Goal: Task Accomplishment & Management: Complete application form

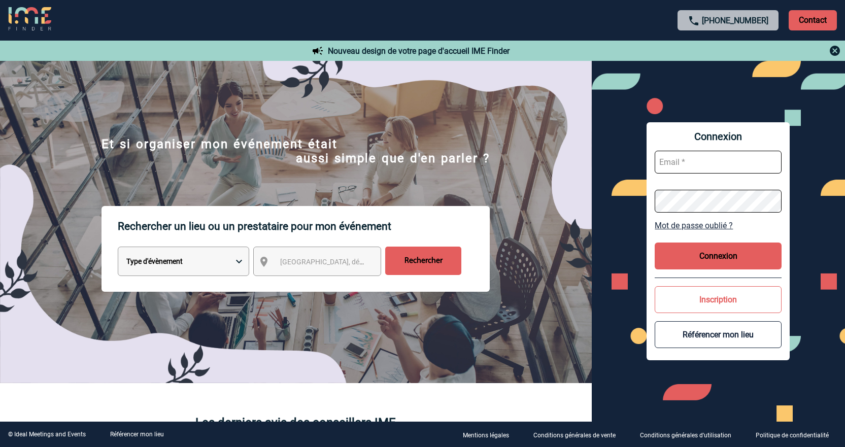
type input "jnetobogalho@ime-groupe.com"
click at [690, 246] on button "Connexion" at bounding box center [718, 256] width 127 height 27
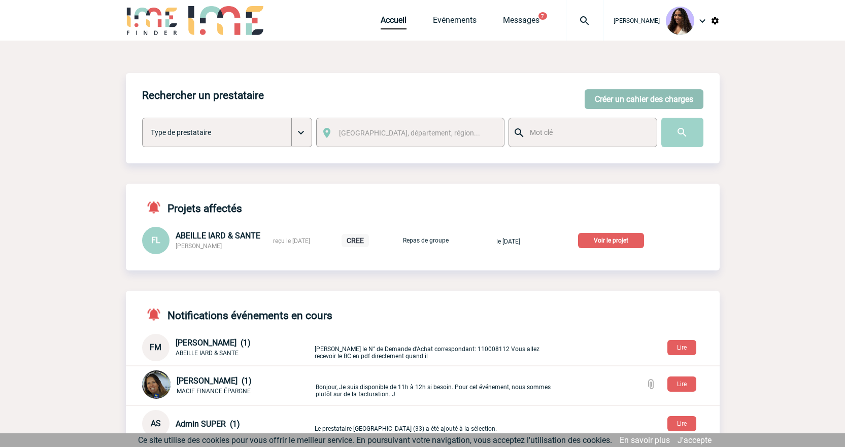
click at [678, 94] on button "Créer un cahier des charges" at bounding box center [644, 99] width 119 height 20
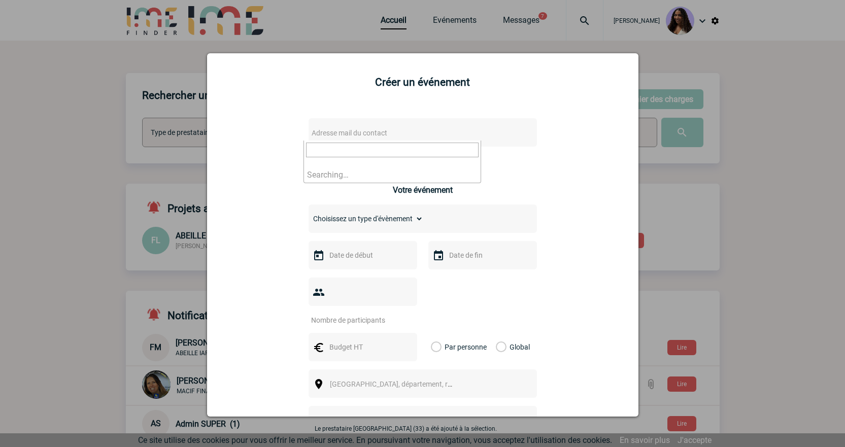
click at [373, 127] on span "Adresse mail du contact" at bounding box center [397, 133] width 178 height 14
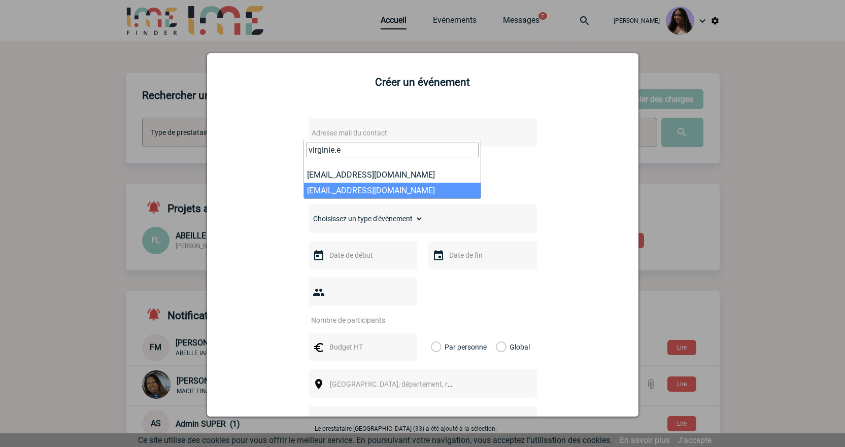
type input "virginie.e"
select select "132090"
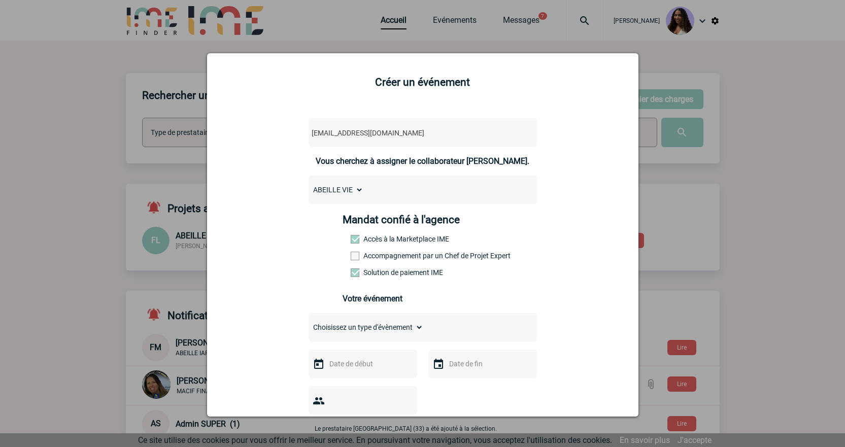
click at [396, 256] on label "Accompagnement par un Chef de Projet Expert" at bounding box center [373, 256] width 45 height 8
click at [0, 0] on input "Accompagnement par un Chef de Projet Expert" at bounding box center [0, 0] width 0 height 0
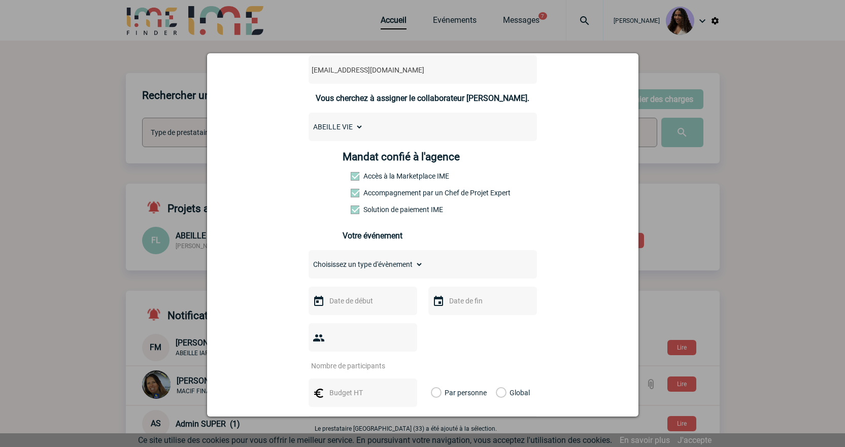
scroll to position [68, 0]
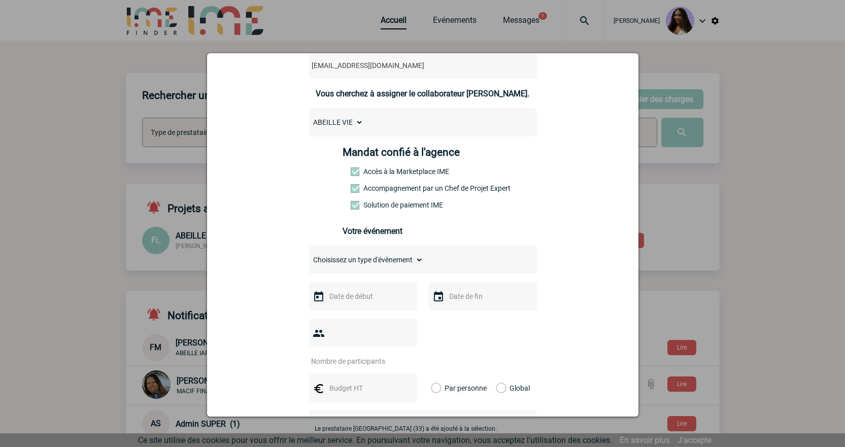
click at [339, 257] on select "Choisissez un type d'évènement Séminaire avec nuitée Séminaire sans nuitée Repa…" at bounding box center [366, 260] width 115 height 14
select select "2"
click at [309, 255] on select "Choisissez un type d'évènement Séminaire avec nuitée Séminaire sans nuitée Repa…" at bounding box center [366, 260] width 115 height 14
click at [345, 299] on input "text" at bounding box center [362, 296] width 70 height 13
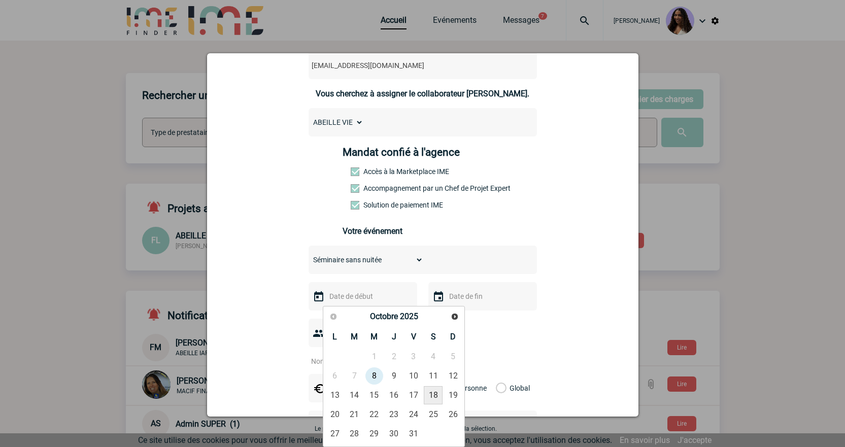
click at [430, 396] on link "18" at bounding box center [433, 395] width 19 height 18
type input "18-10-2025"
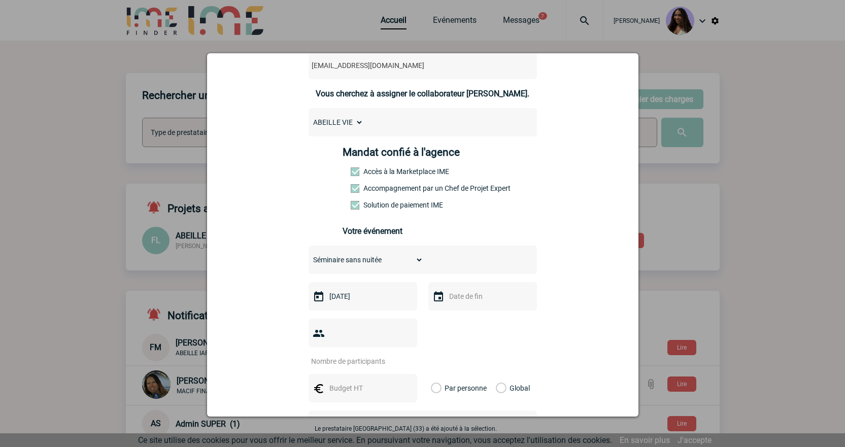
click at [450, 300] on input "text" at bounding box center [482, 296] width 70 height 13
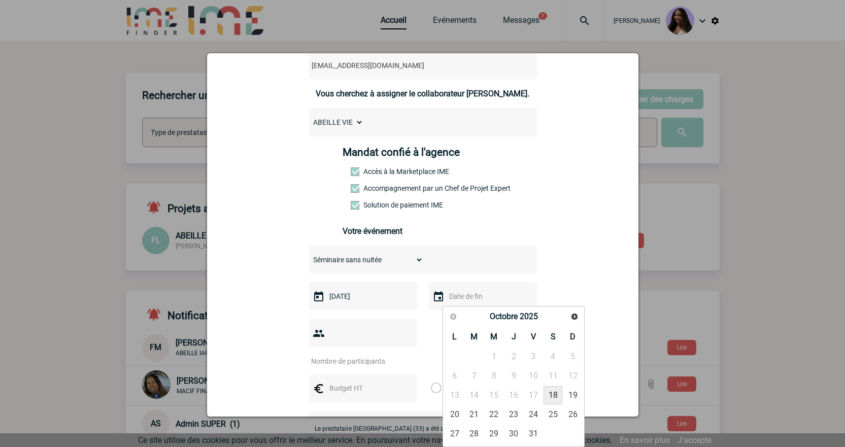
click at [551, 398] on link "18" at bounding box center [553, 395] width 19 height 18
type input "18-10-2025"
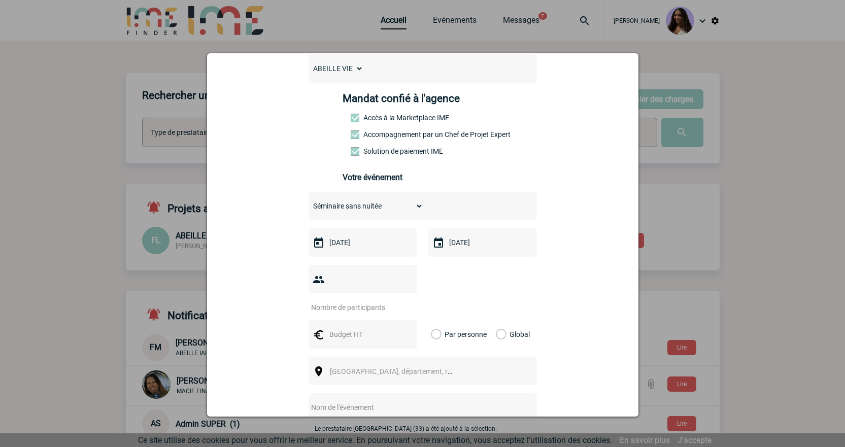
scroll to position [136, 0]
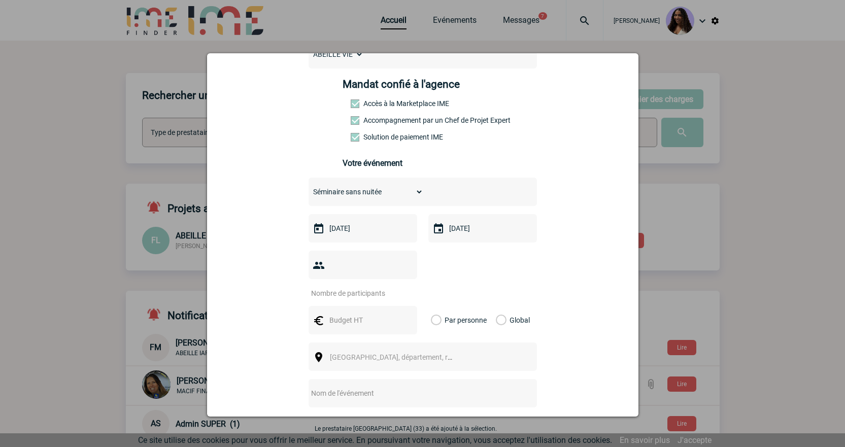
click at [350, 287] on input "number" at bounding box center [356, 293] width 95 height 13
type input "2"
type input "60"
click at [360, 314] on input "text" at bounding box center [362, 320] width 70 height 13
type input "4250"
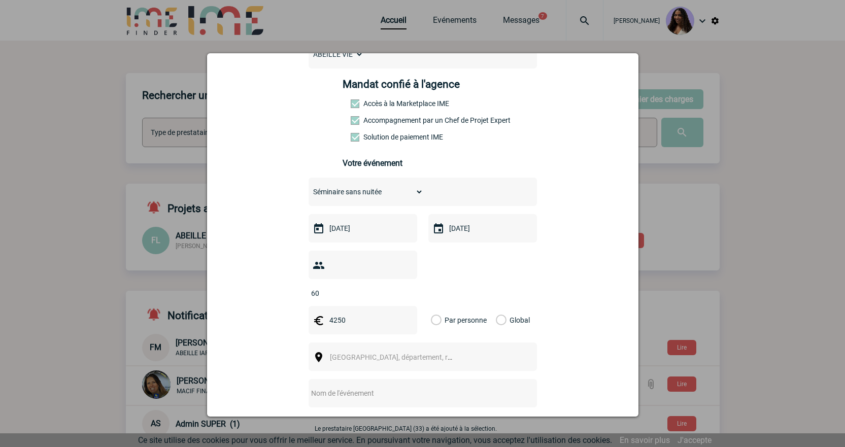
click at [503, 306] on label "Global" at bounding box center [499, 320] width 7 height 28
click at [0, 0] on input "Global" at bounding box center [0, 0] width 0 height 0
click at [377, 343] on div "Ville, département, région..." at bounding box center [423, 357] width 228 height 28
click at [374, 353] on span "Ville, département, région..." at bounding box center [400, 357] width 141 height 8
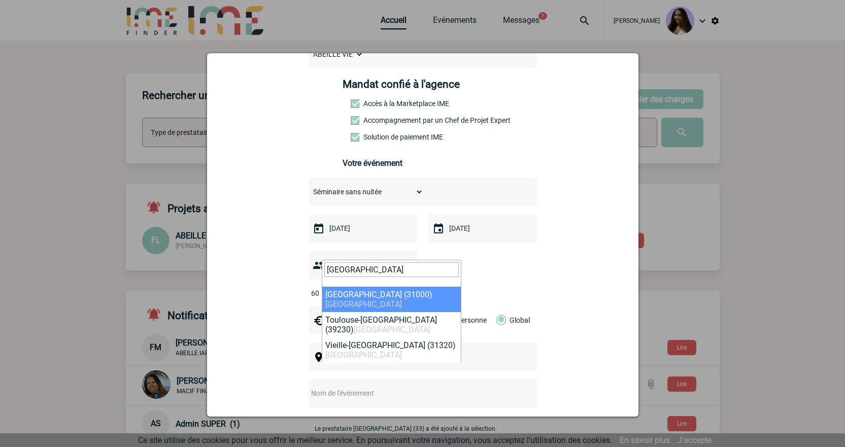
type input "[GEOGRAPHIC_DATA]"
select select "31088"
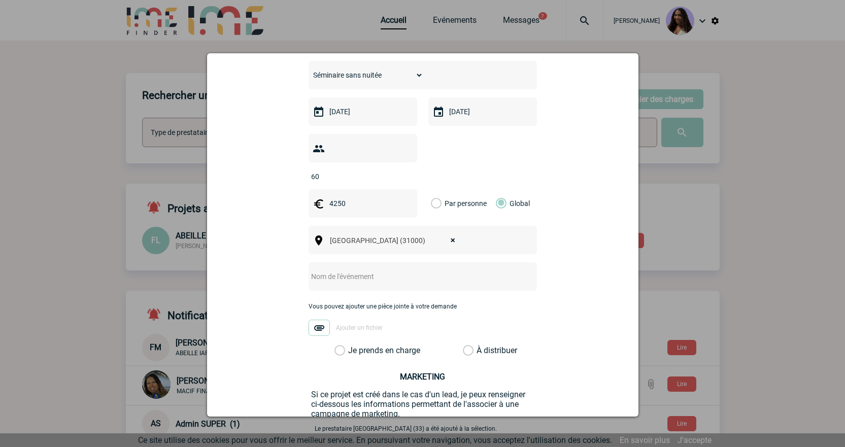
scroll to position [254, 0]
click at [357, 269] on input "text" at bounding box center [410, 275] width 202 height 13
drag, startPoint x: 500, startPoint y: 258, endPoint x: 389, endPoint y: 262, distance: 110.8
click at [389, 269] on input "Centralisation : Séminaire Forvia les 22 et 23/09/2025" at bounding box center [410, 275] width 202 height 13
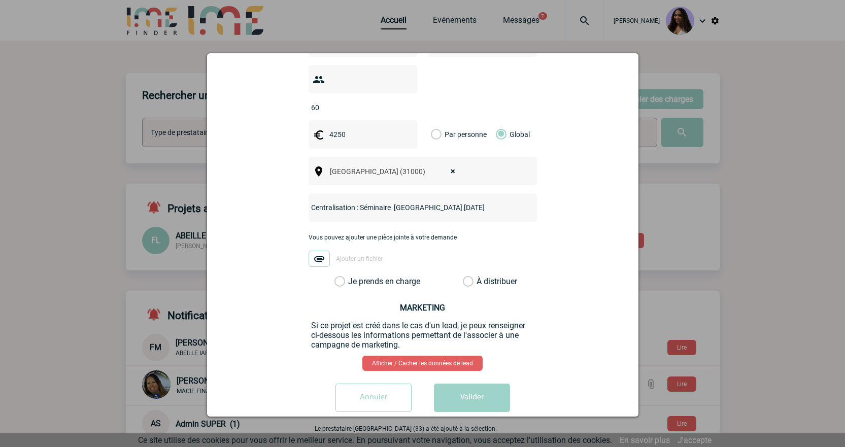
scroll to position [323, 0]
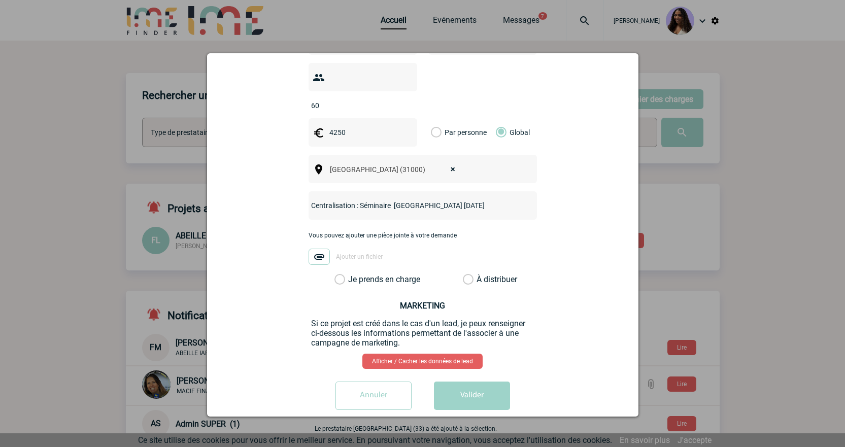
type input "Centralisation : Séminaire [GEOGRAPHIC_DATA] [DATE]"
click at [352, 275] on label "Je prends en charge" at bounding box center [343, 280] width 17 height 10
click at [0, 0] on input "Je prends en charge" at bounding box center [0, 0] width 0 height 0
click at [482, 386] on button "Valider" at bounding box center [472, 396] width 76 height 28
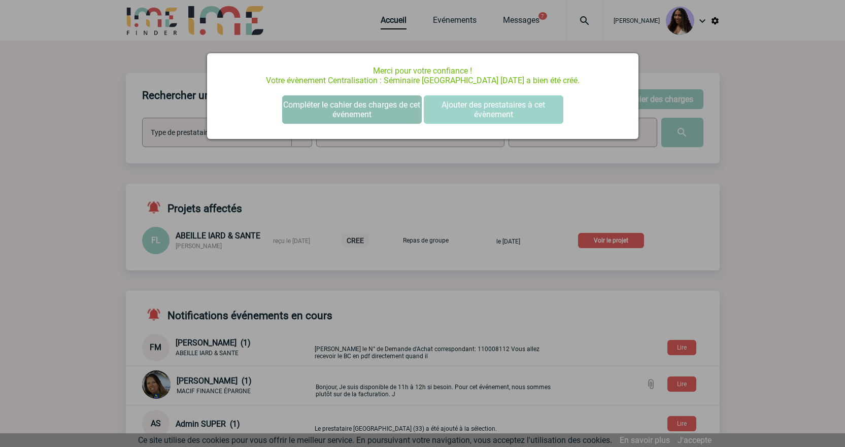
click at [315, 114] on button "Compléter le cahier des charges de cet événement" at bounding box center [352, 109] width 140 height 28
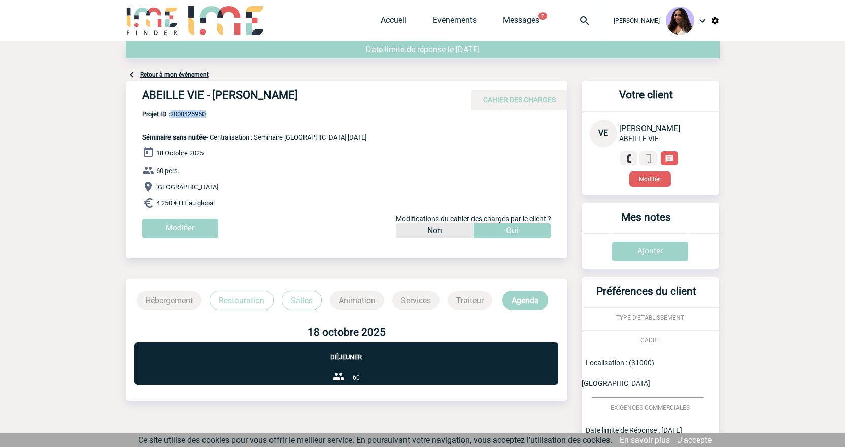
drag, startPoint x: 216, startPoint y: 115, endPoint x: 171, endPoint y: 115, distance: 45.2
click at [171, 115] on span "Projet ID : 2000425950" at bounding box center [254, 114] width 224 height 8
copy span "2000425950"
click at [300, 103] on h4 "ABEILLE VIE - [PERSON_NAME]" at bounding box center [294, 97] width 305 height 17
drag, startPoint x: 317, startPoint y: 96, endPoint x: 212, endPoint y: 95, distance: 105.1
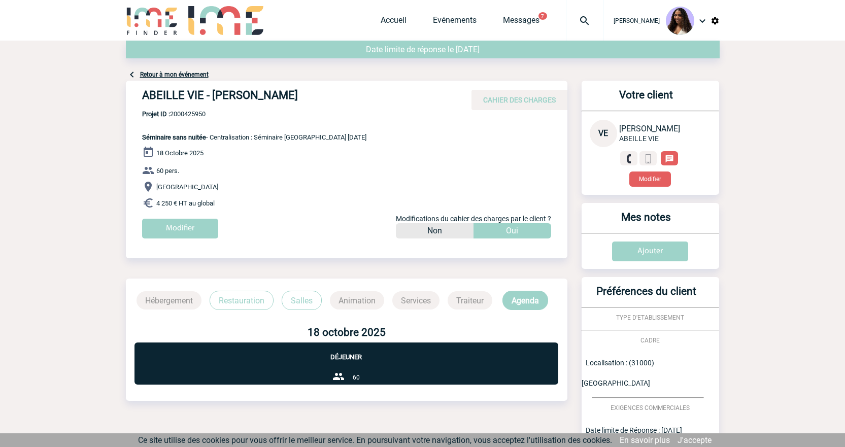
click at [212, 95] on h4 "ABEILLE VIE - [PERSON_NAME]" at bounding box center [294, 97] width 305 height 17
copy h4 "[PERSON_NAME]"
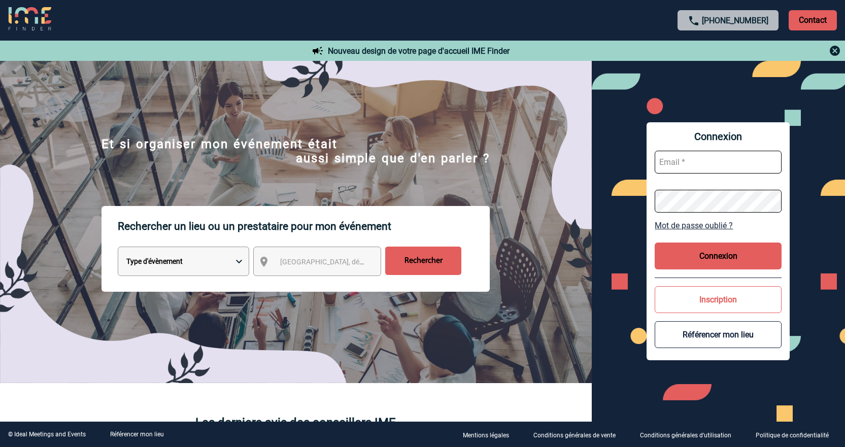
type input "jnetobogalho@ime-groupe.com"
click at [686, 265] on button "Connexion" at bounding box center [718, 256] width 127 height 27
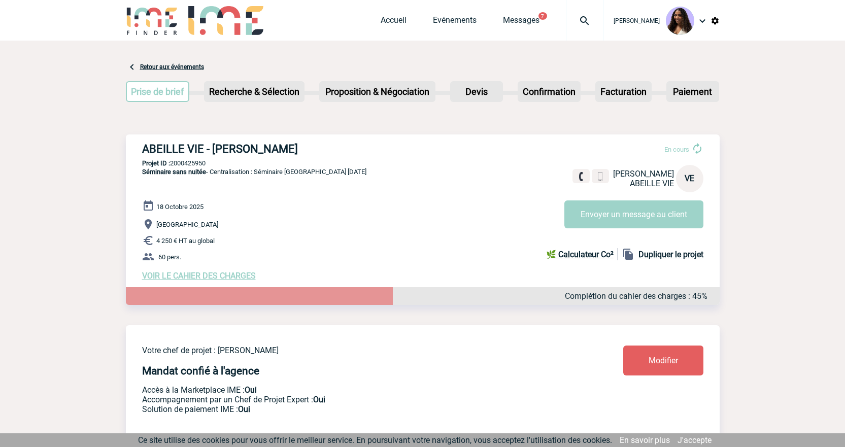
drag, startPoint x: 320, startPoint y: 155, endPoint x: 143, endPoint y: 149, distance: 177.3
click at [143, 149] on h3 "ABEILLE VIE - [PERSON_NAME]" at bounding box center [294, 149] width 305 height 13
copy h3 "ABEILLE VIE - [PERSON_NAME]"
click at [210, 280] on span "VOIR LE CAHIER DES CHARGES" at bounding box center [199, 276] width 114 height 10
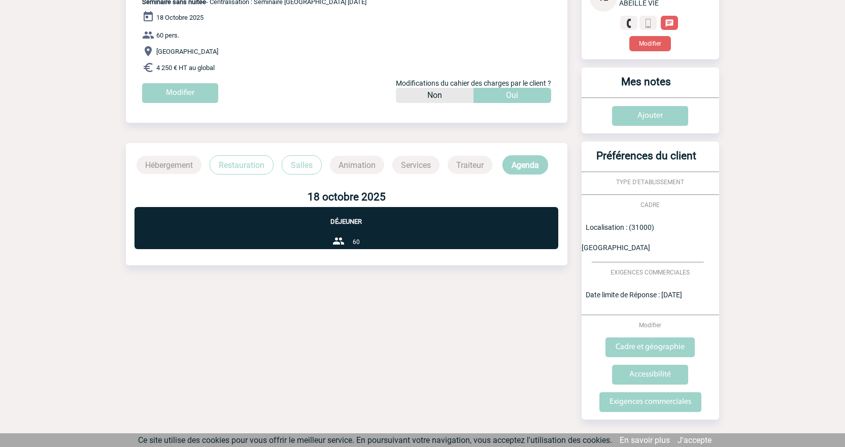
scroll to position [137, 0]
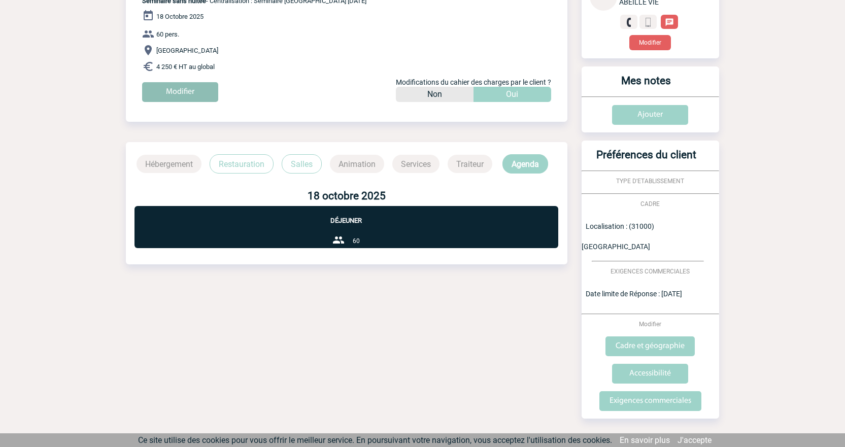
click at [194, 86] on input "Modifier" at bounding box center [180, 92] width 76 height 20
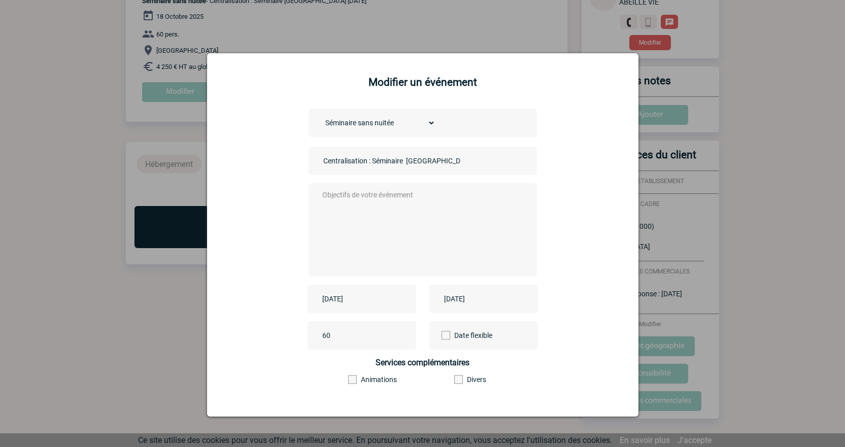
click at [370, 307] on div "[DATE]" at bounding box center [362, 299] width 109 height 28
click at [442, 161] on link "Suivant" at bounding box center [448, 162] width 16 height 16
click at [347, 267] on link "18" at bounding box center [347, 260] width 19 height 18
type input "[DATE]"
click at [473, 297] on input "[DATE]" at bounding box center [477, 298] width 70 height 13
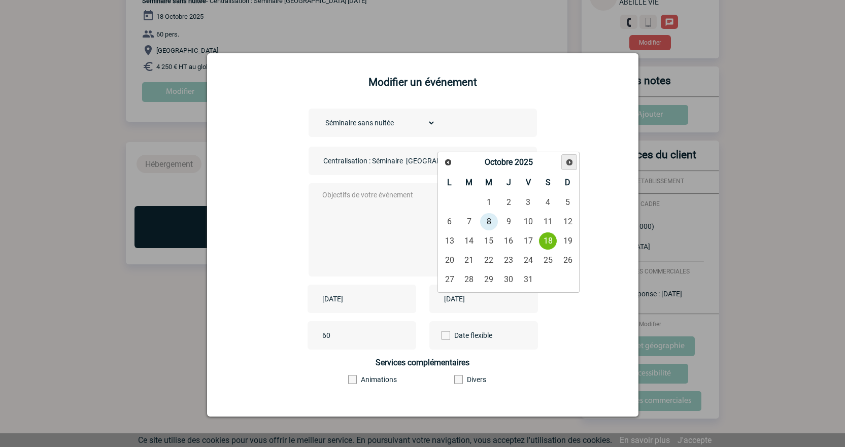
click at [573, 160] on span "Suivant" at bounding box center [570, 162] width 8 height 8
click at [466, 262] on link "18" at bounding box center [469, 260] width 19 height 18
type input "[DATE]"
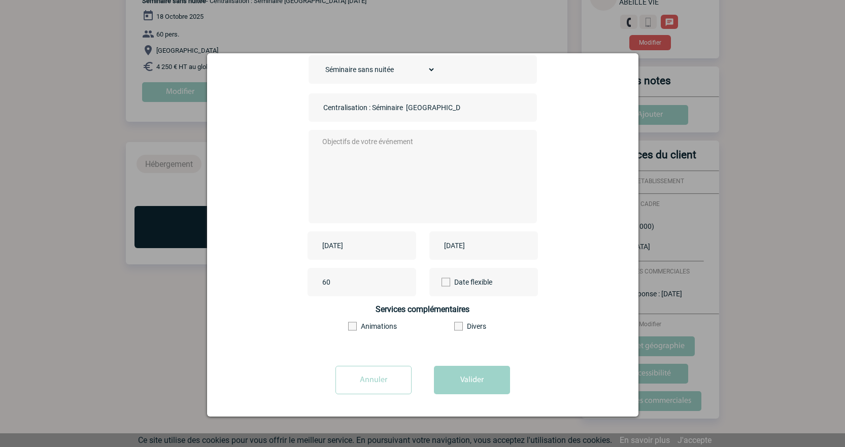
scroll to position [55, 0]
click at [475, 390] on button "Valider" at bounding box center [472, 380] width 76 height 28
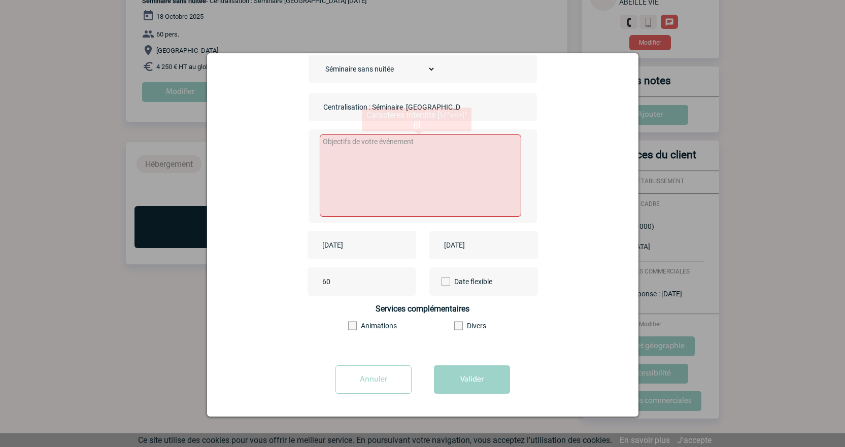
click at [438, 197] on textarea at bounding box center [421, 176] width 202 height 82
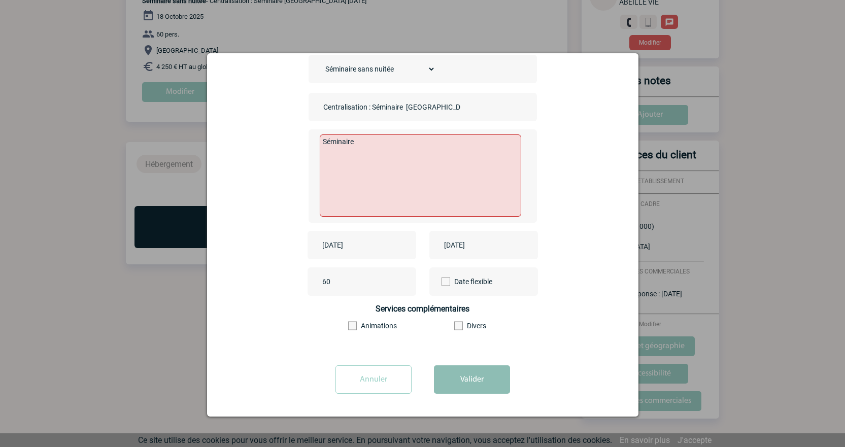
type textarea "Séminaire"
click at [454, 385] on button "Valider" at bounding box center [472, 380] width 76 height 28
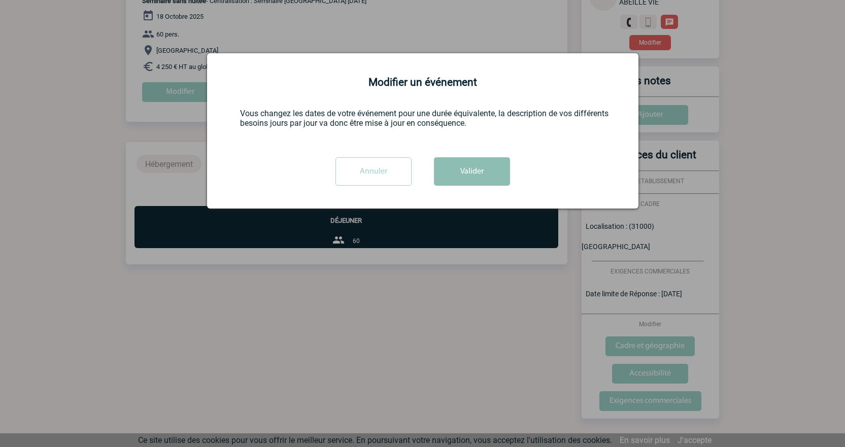
click at [484, 170] on button "Valider" at bounding box center [472, 171] width 76 height 28
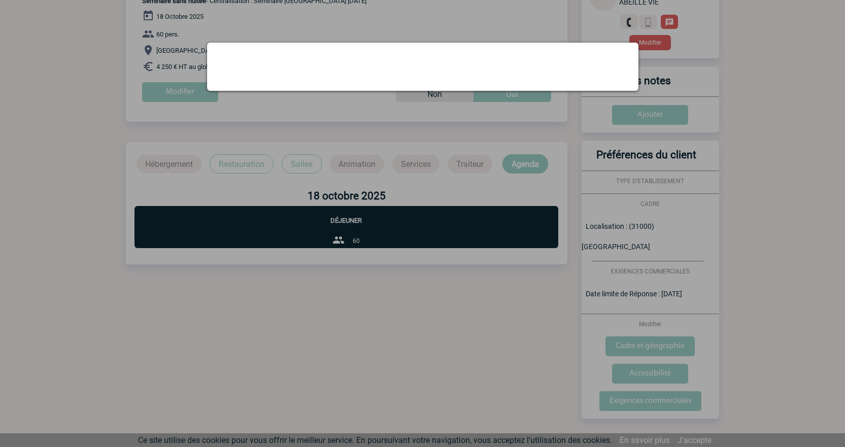
click at [488, 180] on div at bounding box center [422, 223] width 845 height 447
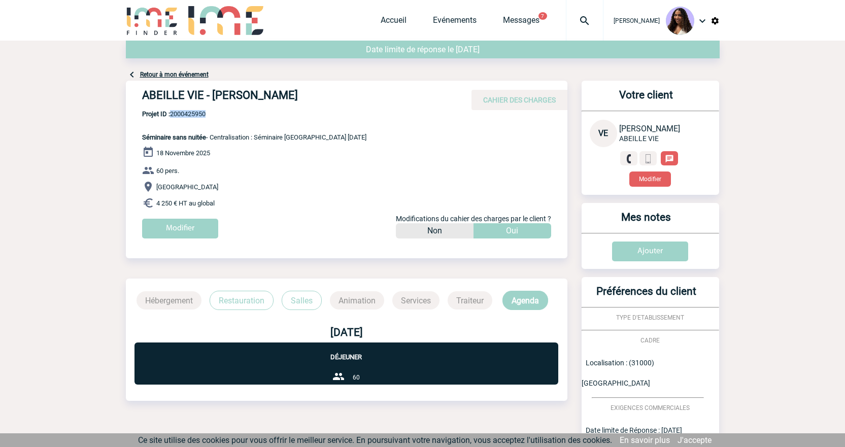
drag, startPoint x: 224, startPoint y: 114, endPoint x: 173, endPoint y: 114, distance: 51.3
click at [173, 114] on span "Projet ID : 2000425950" at bounding box center [254, 114] width 224 height 8
copy span "2000425950"
